Goal: Find specific page/section: Find specific page/section

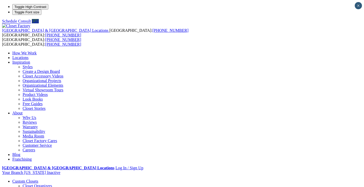
click at [29, 56] on link "Locations" at bounding box center [20, 58] width 16 height 4
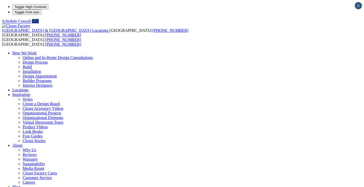
type input "*****"
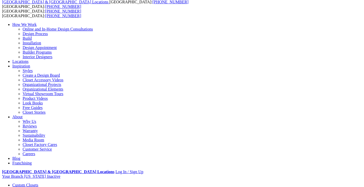
scroll to position [29, 0]
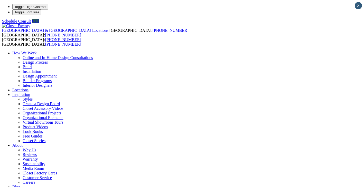
scroll to position [0, 0]
